Goal: Information Seeking & Learning: Learn about a topic

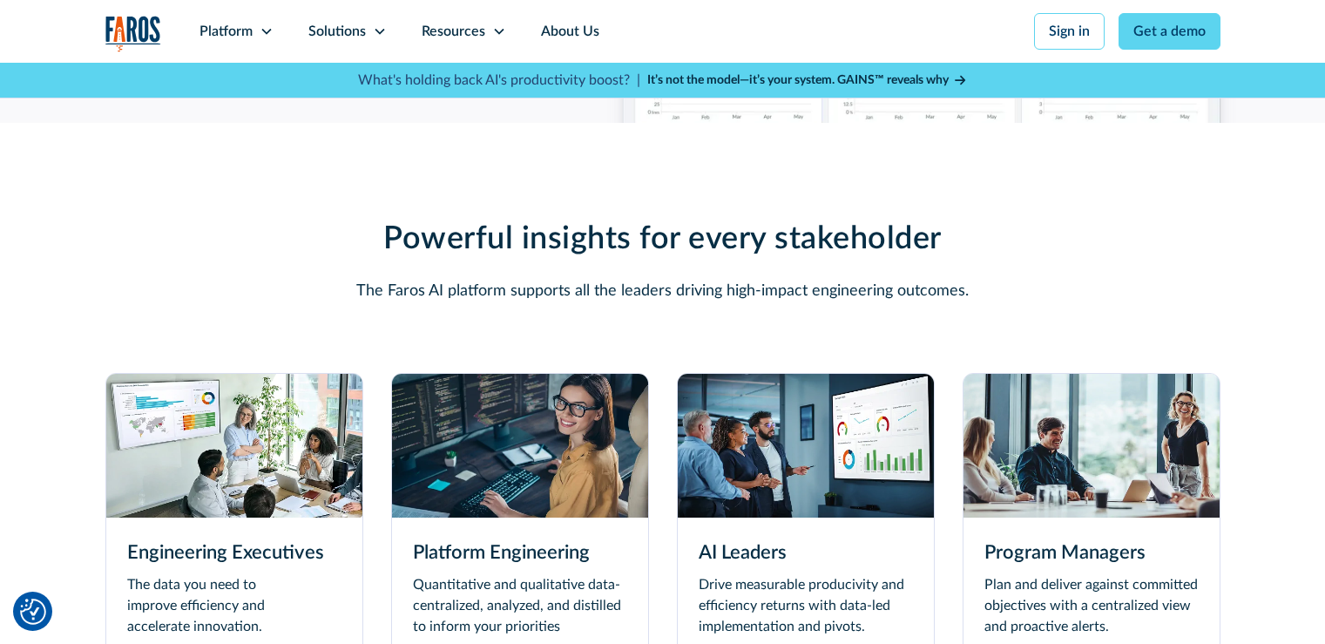
scroll to position [4878, 0]
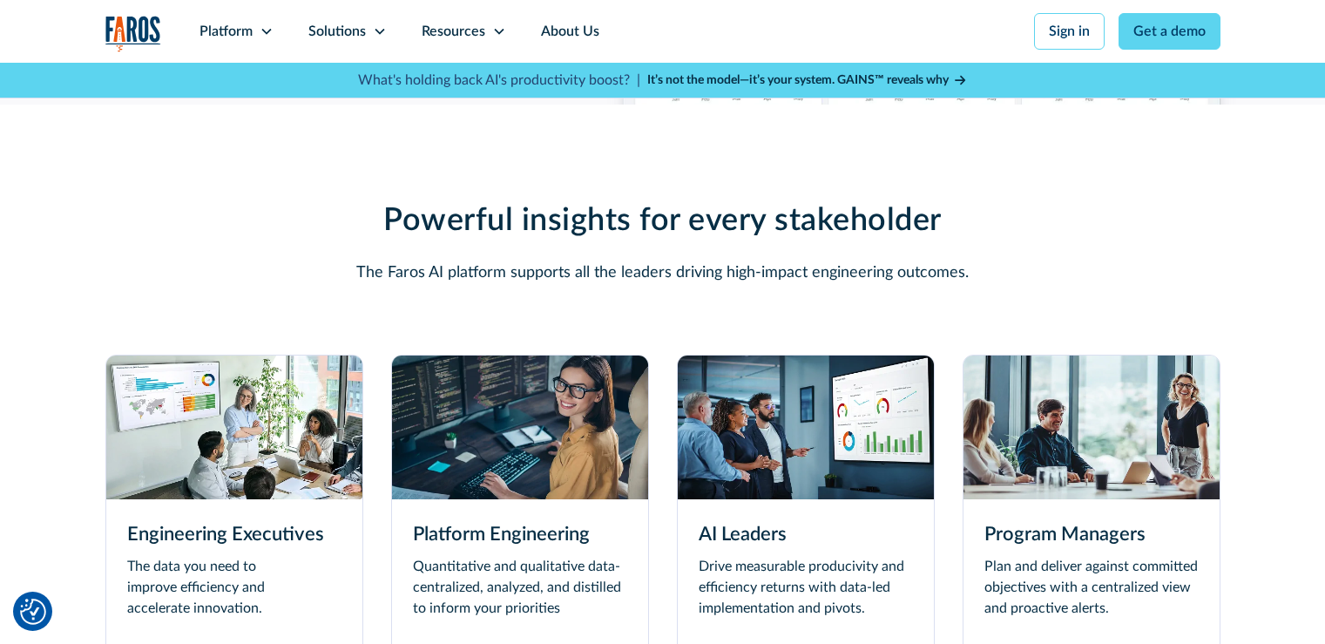
click at [159, 464] on img at bounding box center [234, 427] width 256 height 144
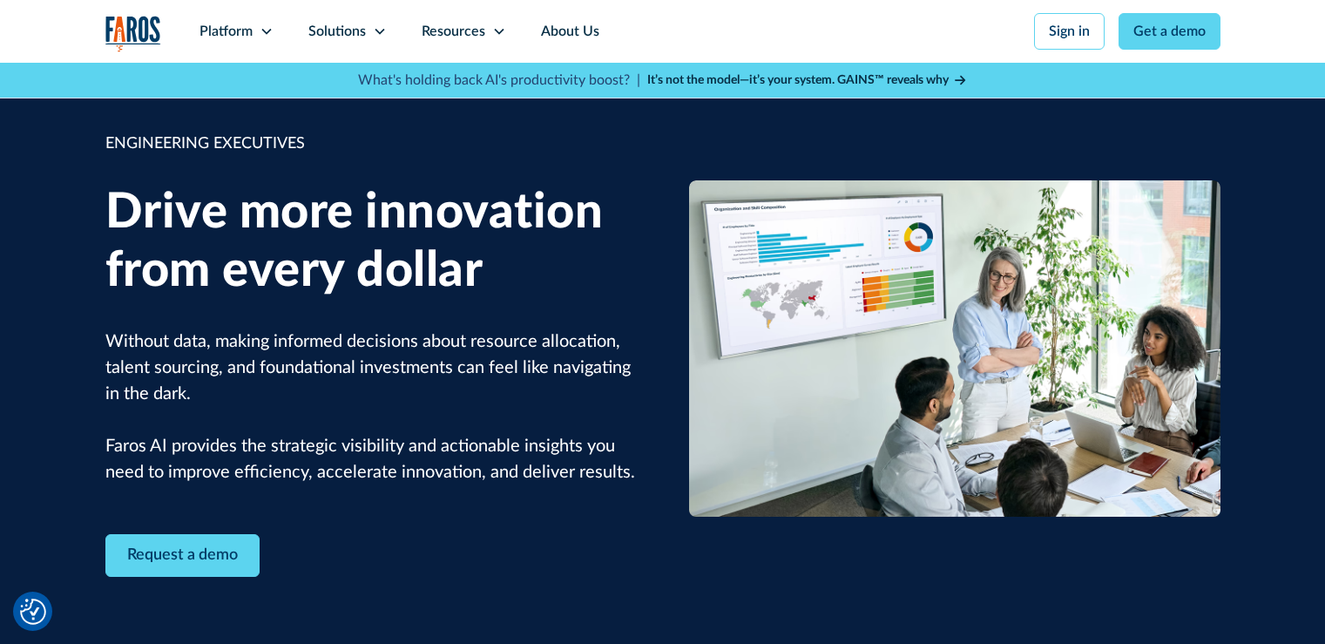
click at [965, 82] on icon at bounding box center [960, 81] width 10 height 10
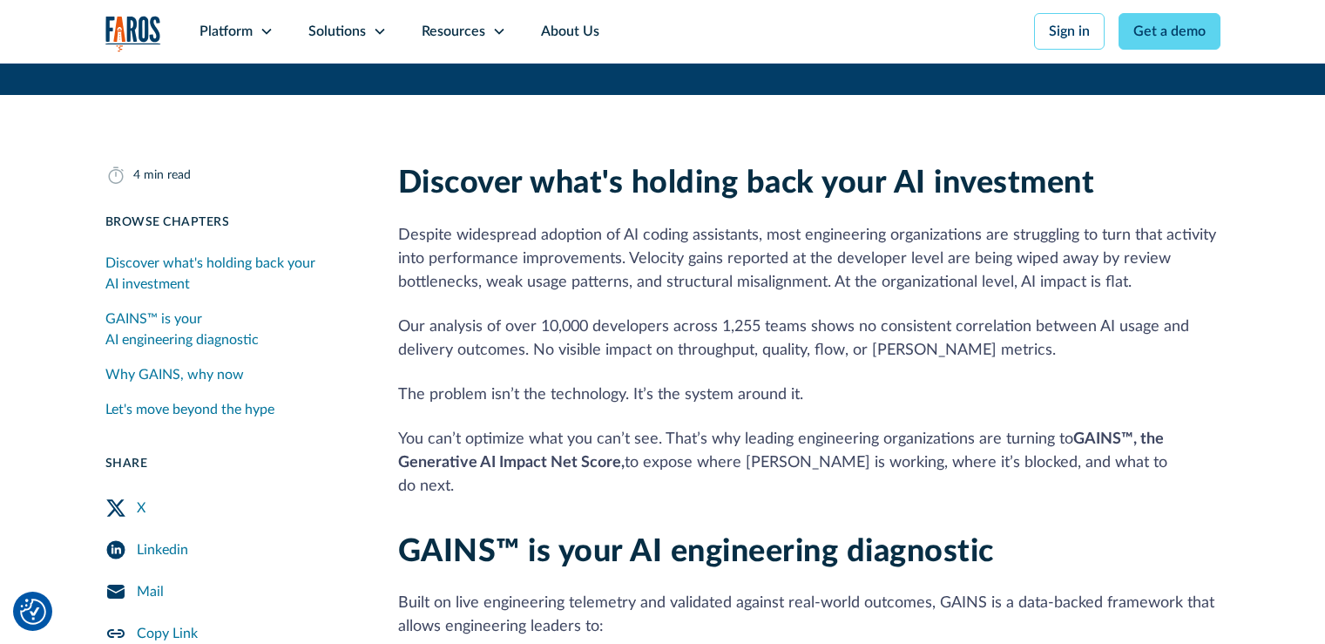
scroll to position [436, 0]
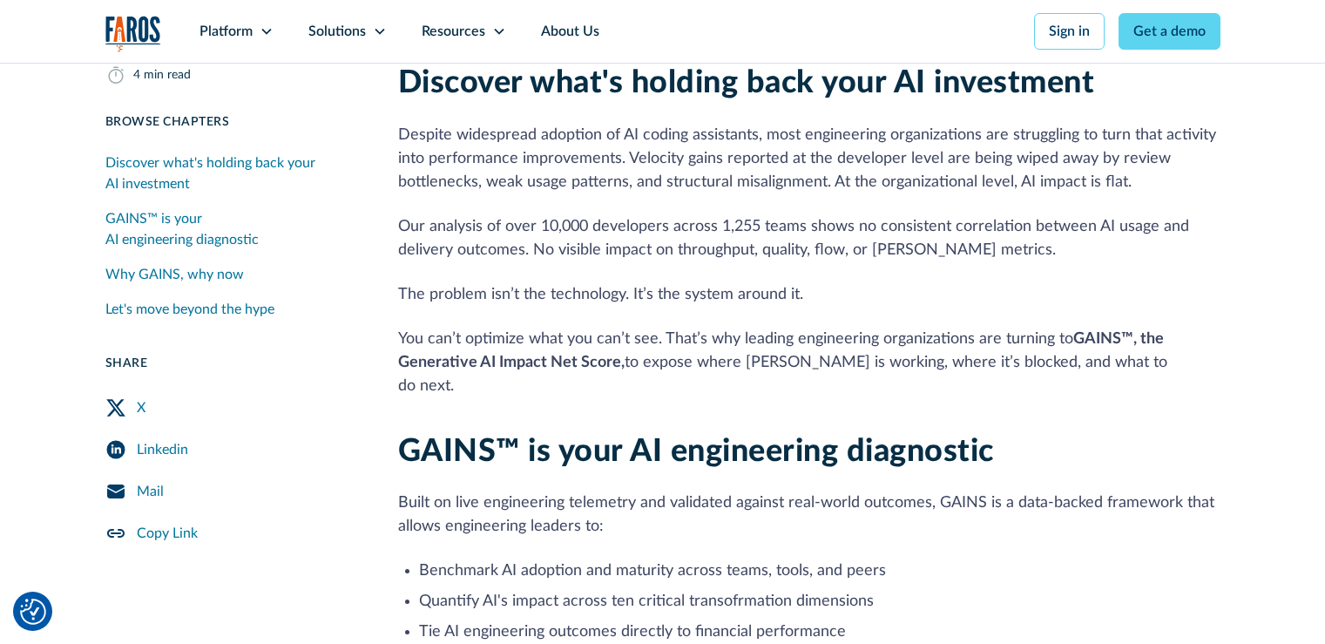
click at [254, 395] on link "X" at bounding box center [230, 408] width 251 height 42
